Goal: Book appointment/travel/reservation

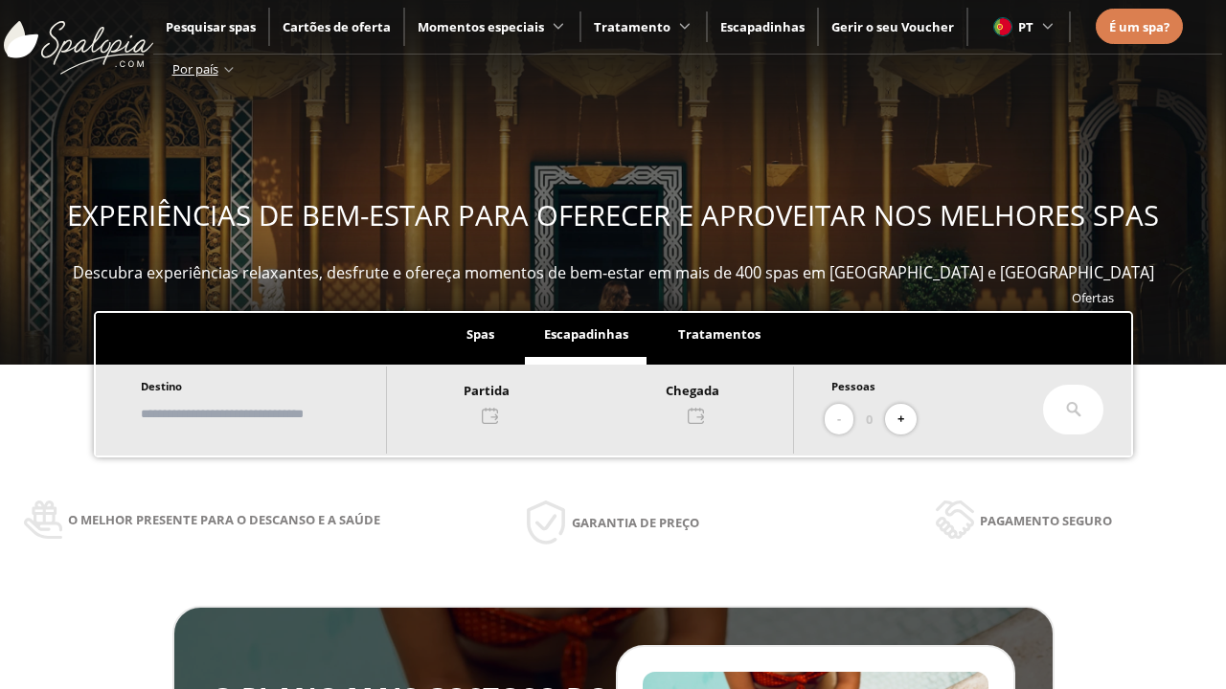
click at [270, 414] on input "text" at bounding box center [254, 414] width 238 height 34
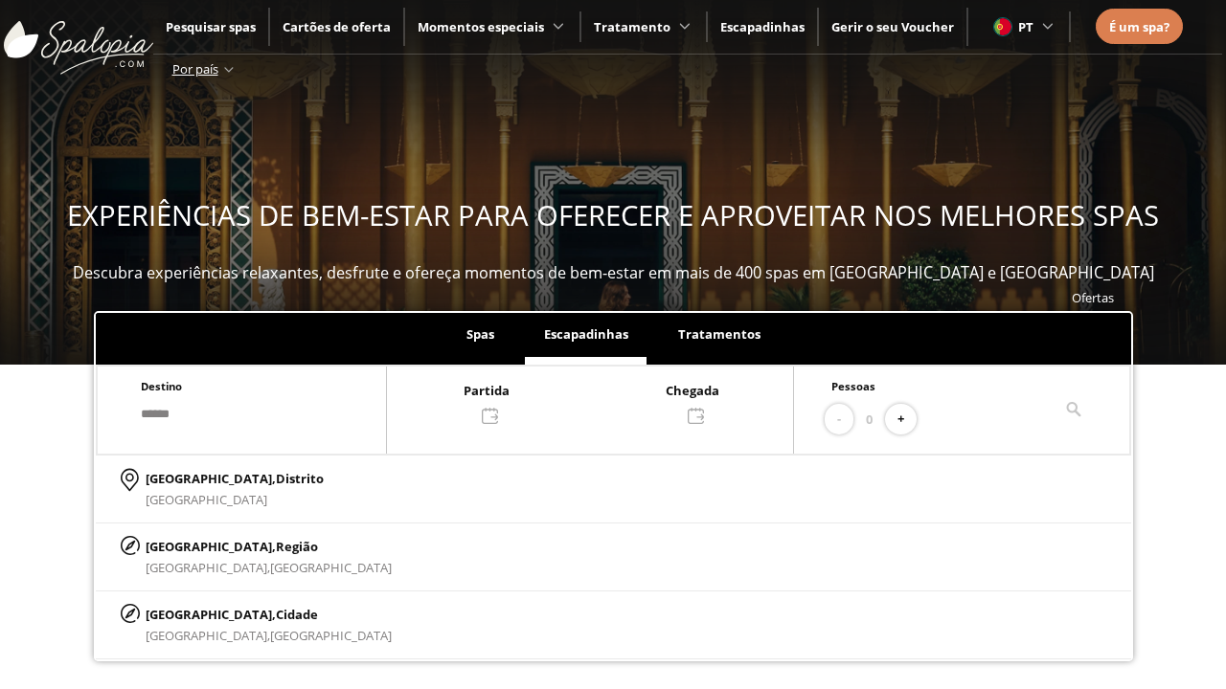
type input "******"
click at [191, 614] on p "[GEOGRAPHIC_DATA], Cidade" at bounding box center [269, 614] width 246 height 21
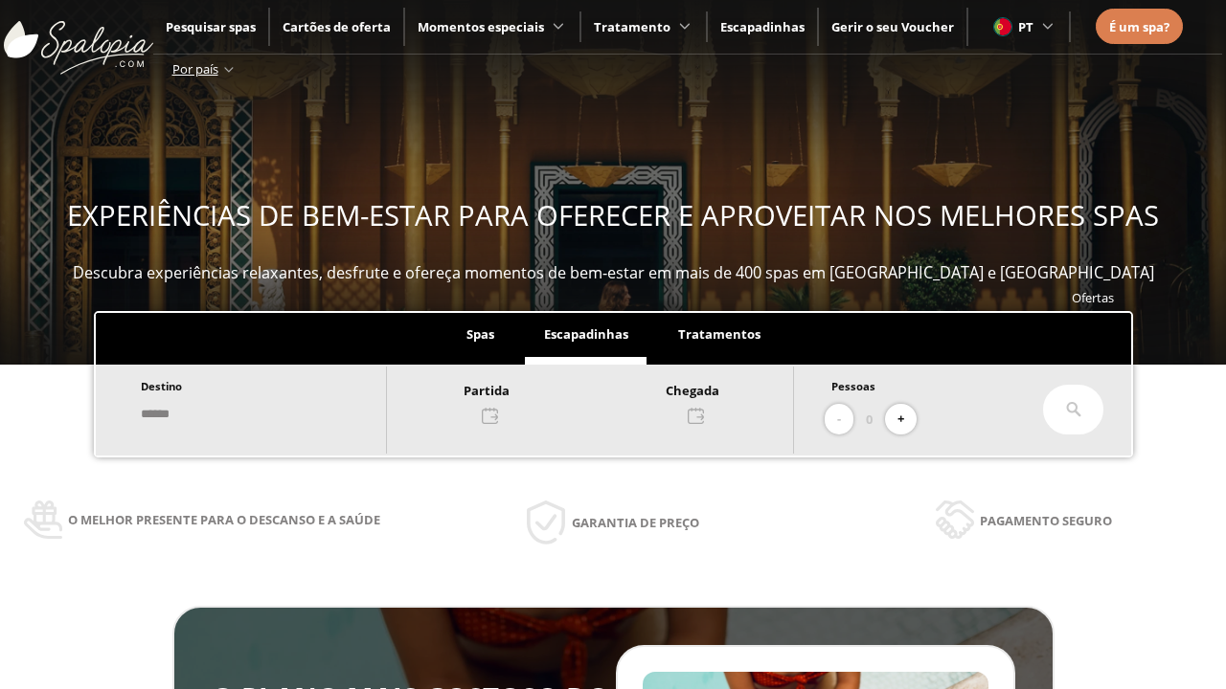
click at [609, 401] on div at bounding box center [590, 402] width 406 height 46
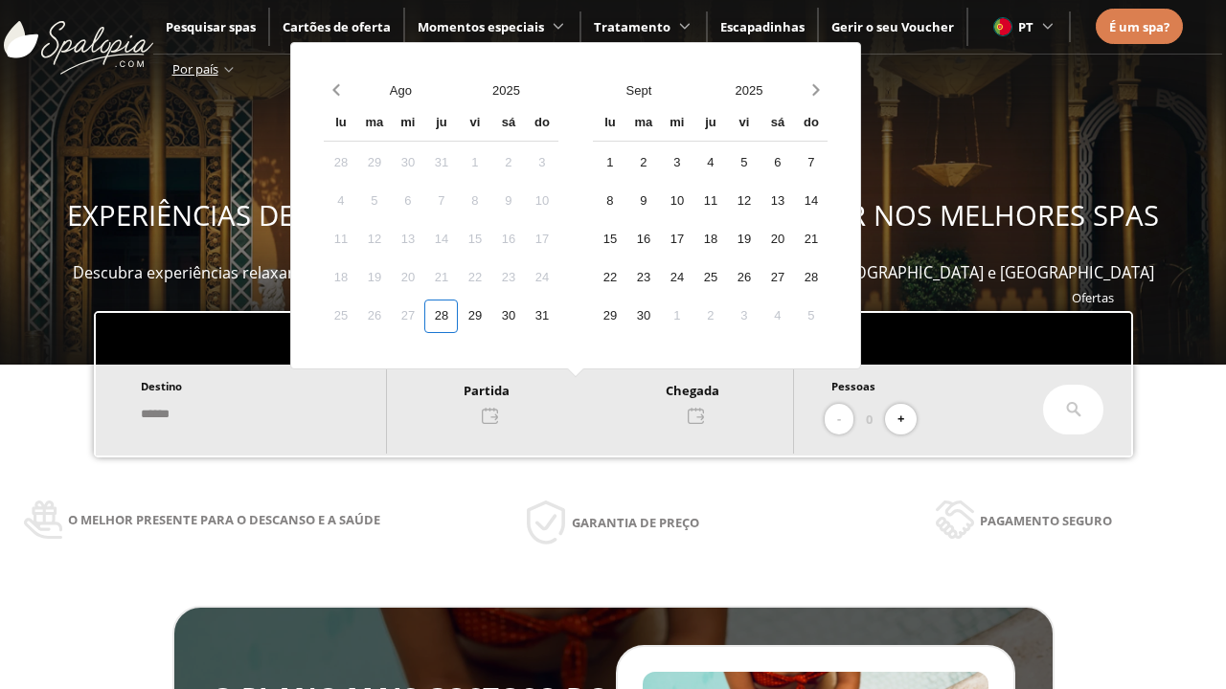
click at [525, 316] on div "30" at bounding box center [508, 317] width 34 height 34
click at [558, 316] on div "31" at bounding box center [542, 317] width 34 height 34
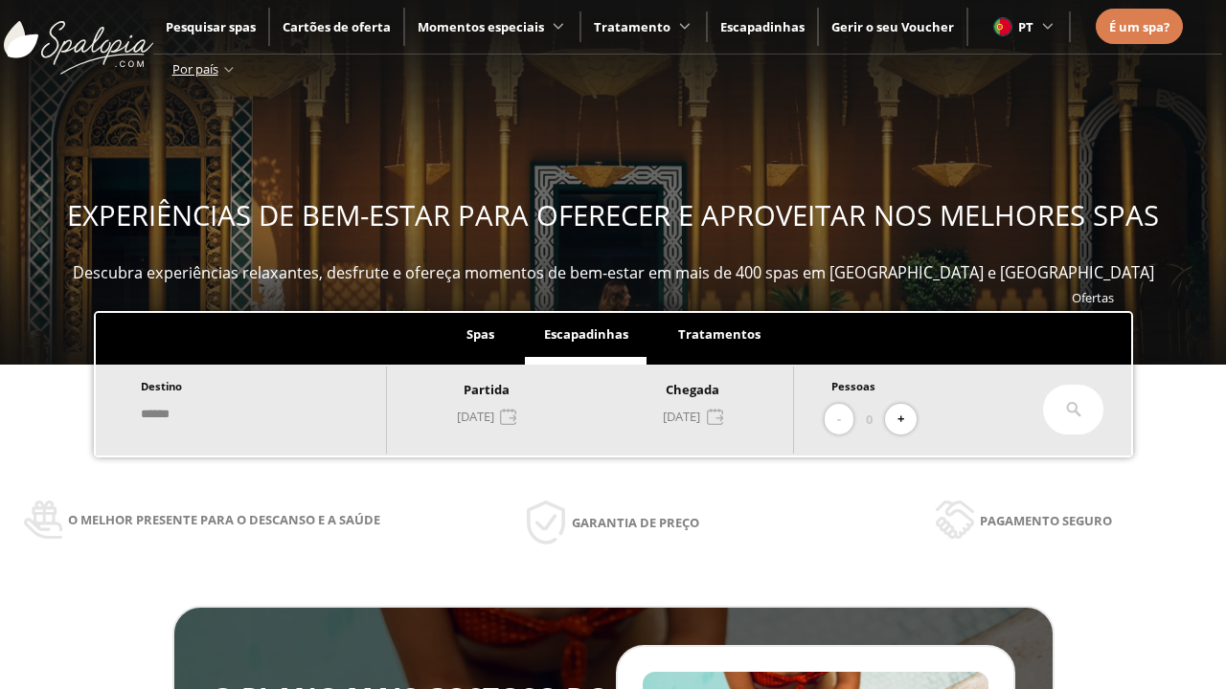
click at [907, 419] on button "+" at bounding box center [901, 420] width 32 height 32
click at [1073, 410] on icon at bounding box center [1073, 409] width 15 height 15
